Goal: Task Accomplishment & Management: Complete application form

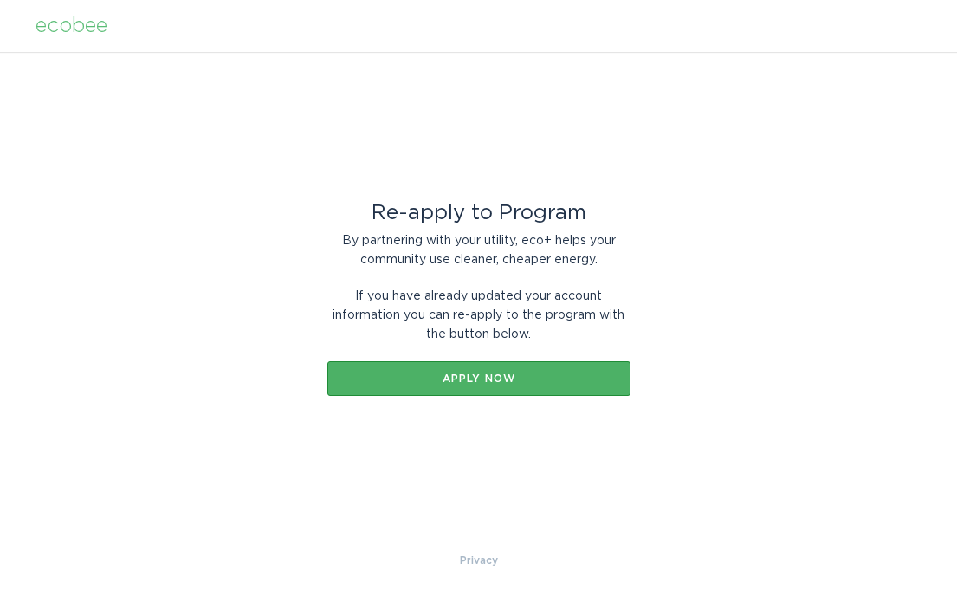
click at [555, 372] on button "Apply now" at bounding box center [478, 378] width 303 height 35
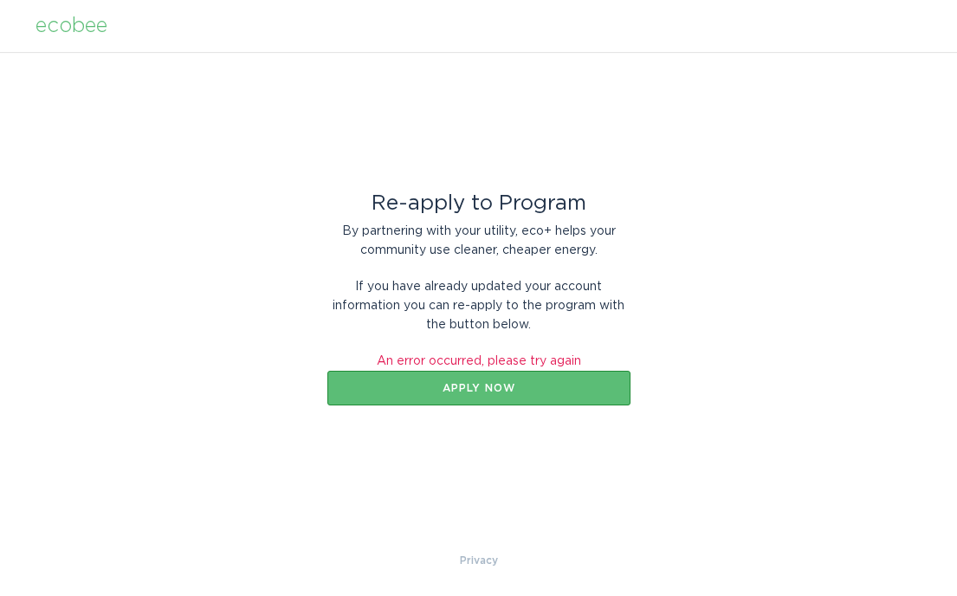
click at [64, 23] on div "ecobee" at bounding box center [72, 25] width 72 height 19
click at [79, 21] on div "ecobee" at bounding box center [72, 25] width 72 height 19
